Goal: Navigation & Orientation: Go to known website

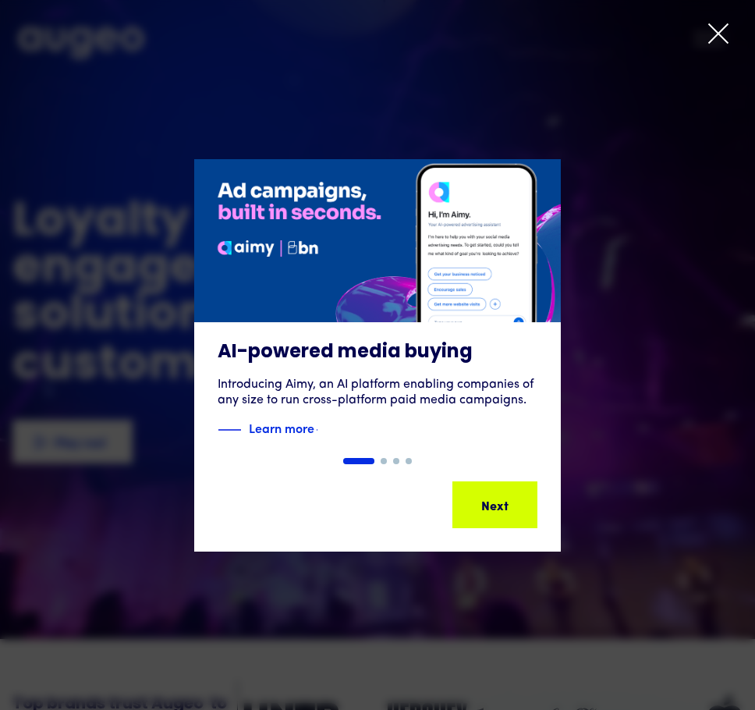
click at [722, 32] on icon at bounding box center [718, 33] width 19 height 19
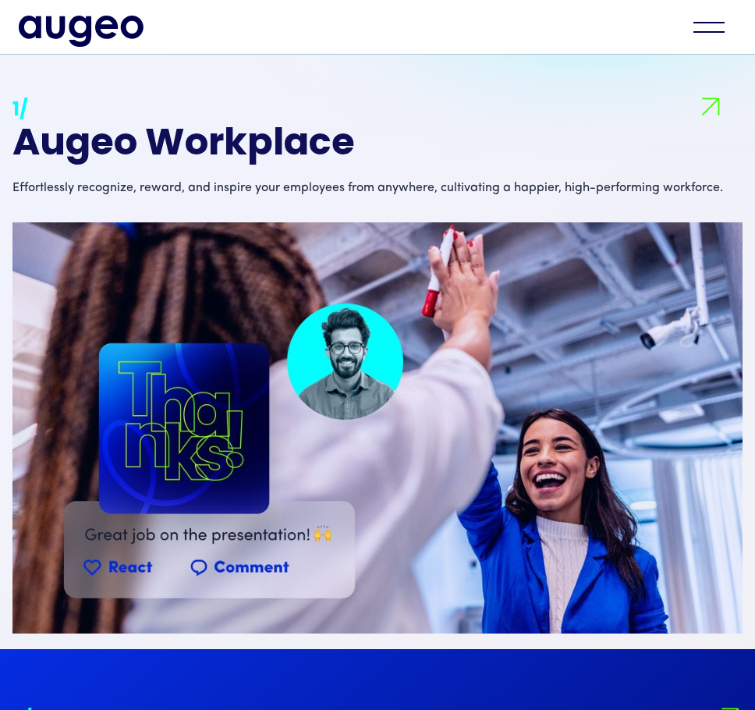
scroll to position [1337, 0]
